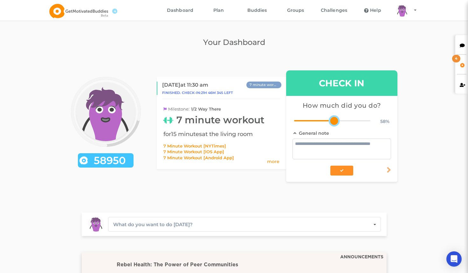
drag, startPoint x: 329, startPoint y: 122, endPoint x: 339, endPoint y: 123, distance: 9.9
click at [339, 123] on div "58 %" at bounding box center [341, 121] width 111 height 6
click at [324, 145] on textarea at bounding box center [342, 148] width 99 height 21
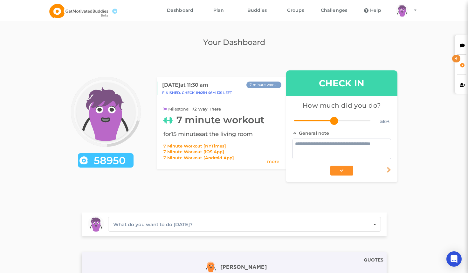
paste textarea "**********"
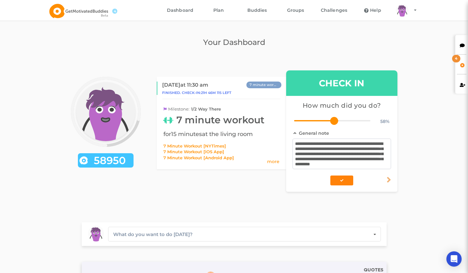
type textarea "**********"
click at [350, 183] on button "button" at bounding box center [341, 180] width 23 height 10
click at [461, 65] on icon at bounding box center [462, 64] width 5 height 4
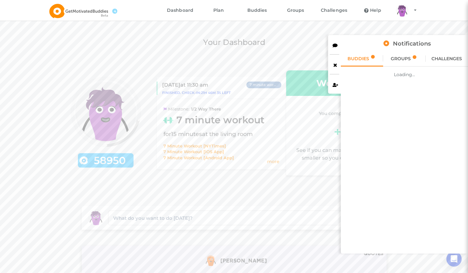
click at [404, 55] on div "GROUPS" at bounding box center [404, 59] width 42 height 16
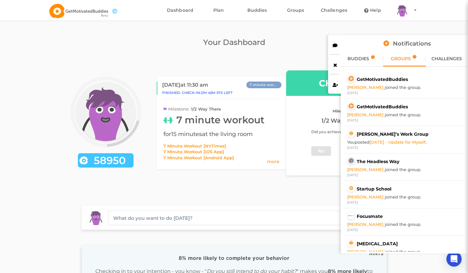
click at [364, 62] on div "BUDDIES" at bounding box center [362, 59] width 42 height 16
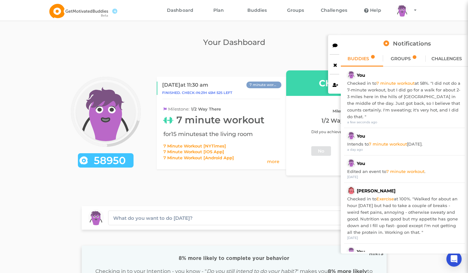
scroll to position [0, 0]
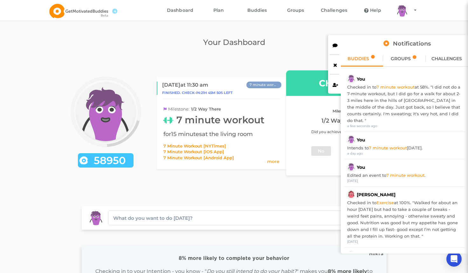
click at [337, 62] on icon at bounding box center [335, 64] width 5 height 4
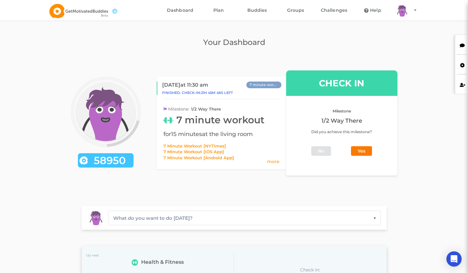
click at [361, 147] on button "Yes" at bounding box center [361, 151] width 21 height 10
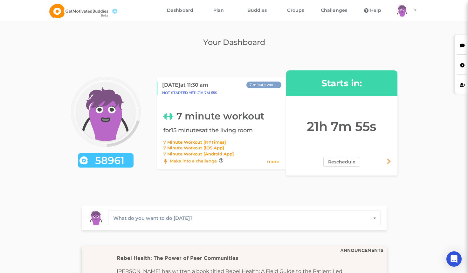
click at [113, 50] on div "Your Dashboard arms Created with Sketch. legs Created with Sketch. hairs/back/h…" at bounding box center [234, 46] width 358 height 18
